Goal: Transaction & Acquisition: Purchase product/service

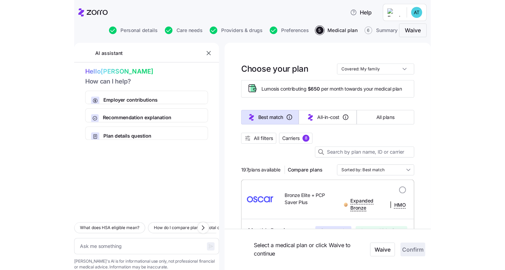
scroll to position [42, 0]
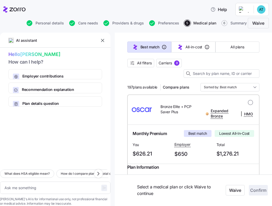
type textarea "x"
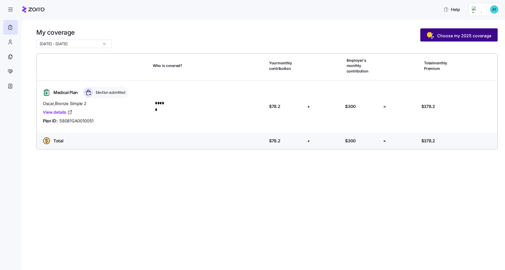
click at [446, 34] on span "Choose my 2025 coverage" at bounding box center [464, 36] width 54 height 6
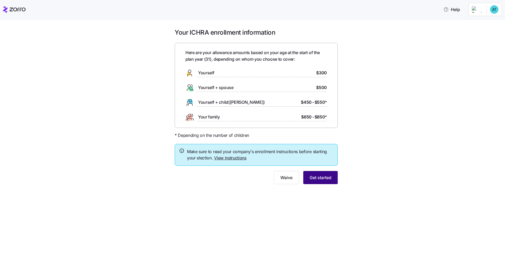
click at [329, 177] on span "Get started" at bounding box center [321, 178] width 22 height 6
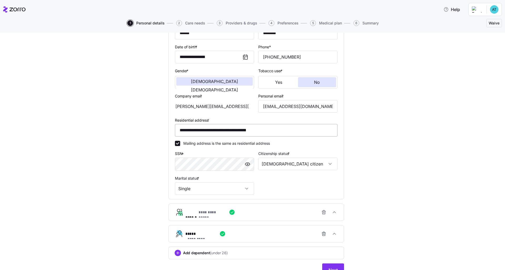
scroll to position [92, 0]
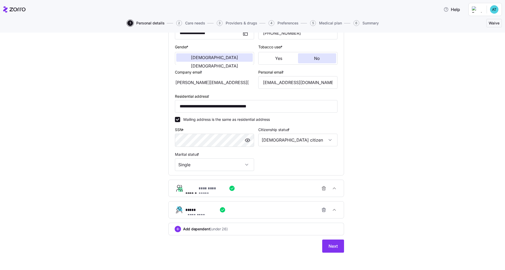
click at [258, 188] on div "**********" at bounding box center [258, 188] width 146 height 11
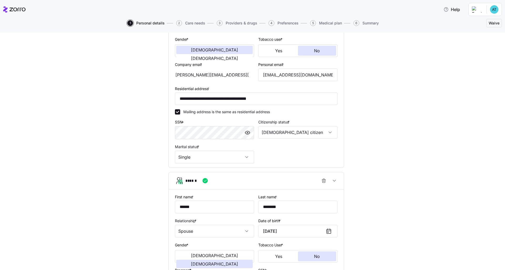
click at [292, 183] on div "******" at bounding box center [258, 181] width 146 height 11
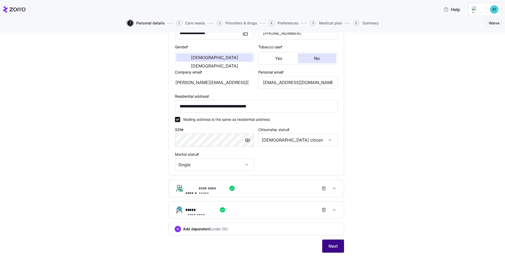
click at [330, 245] on span "Next" at bounding box center [333, 246] width 9 height 6
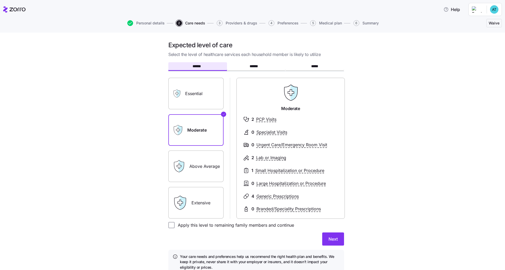
scroll to position [7, 0]
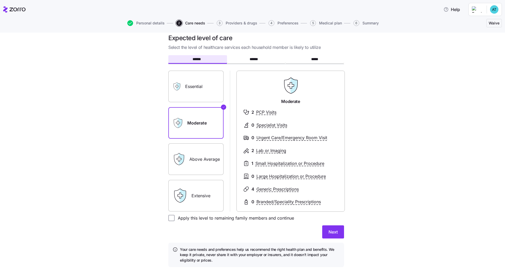
click at [210, 91] on label "Essential" at bounding box center [195, 87] width 55 height 32
click at [0, 0] on input "Essential" at bounding box center [0, 0] width 0 height 0
click at [199, 188] on label "Extensive" at bounding box center [195, 196] width 55 height 32
click at [0, 0] on input "Extensive" at bounding box center [0, 0] width 0 height 0
click at [203, 160] on label "Above Average" at bounding box center [195, 160] width 55 height 32
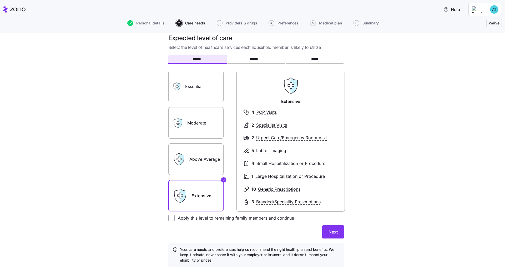
click at [0, 0] on input "Above Average" at bounding box center [0, 0] width 0 height 0
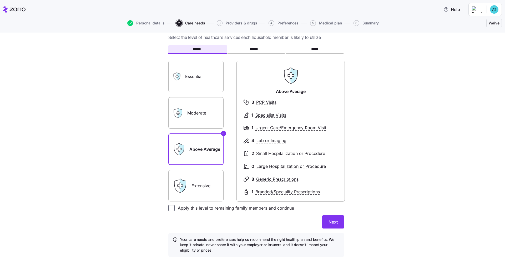
click at [170, 209] on input "Apply this level to remaining family members and continue" at bounding box center [171, 208] width 6 height 6
checkbox input "true"
click at [336, 221] on span "Next" at bounding box center [333, 222] width 9 height 6
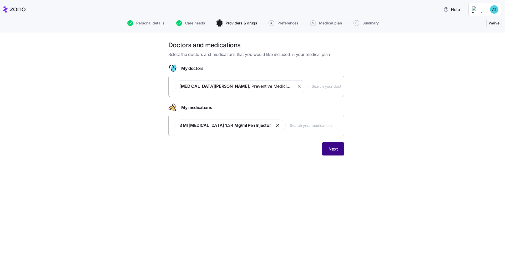
click at [341, 151] on button "Next" at bounding box center [333, 149] width 22 height 13
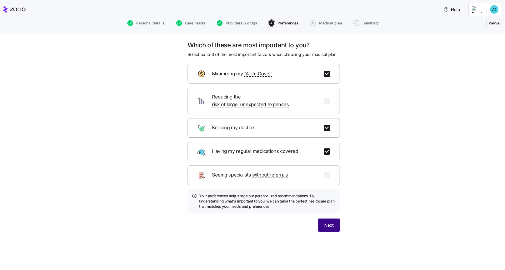
click at [333, 222] on span "Next" at bounding box center [328, 225] width 9 height 6
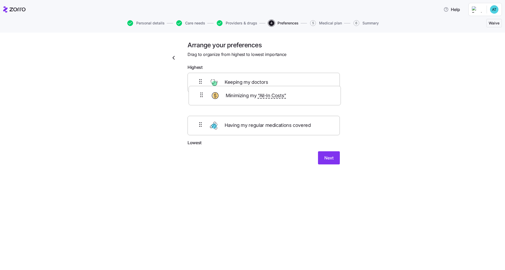
drag, startPoint x: 294, startPoint y: 107, endPoint x: 294, endPoint y: 84, distance: 23.2
click at [294, 84] on div "Keeping my doctors Minimizing my “All-In Costs” Having my regular medications c…" at bounding box center [264, 106] width 152 height 67
drag, startPoint x: 299, startPoint y: 84, endPoint x: 299, endPoint y: 101, distance: 17.4
click at [299, 101] on div "Minimizing my “All-In Costs” Keeping my doctors Having my regular medications c…" at bounding box center [264, 106] width 152 height 67
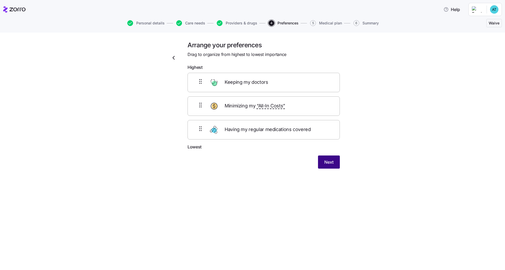
click at [335, 159] on button "Next" at bounding box center [329, 162] width 22 height 13
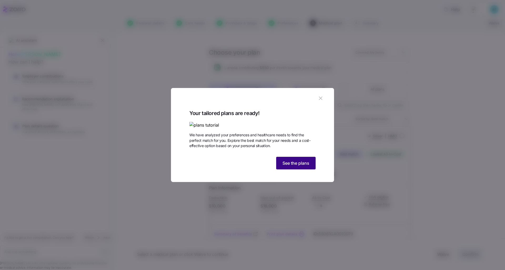
click at [301, 167] on span "See the plans" at bounding box center [296, 163] width 27 height 6
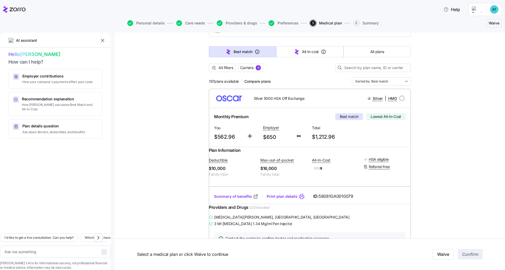
scroll to position [70, 0]
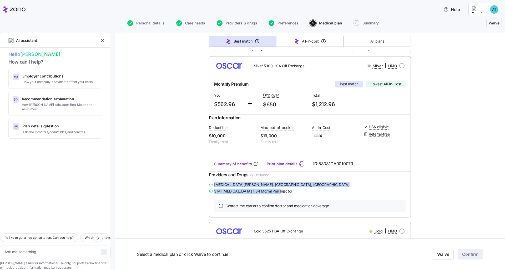
drag, startPoint x: 283, startPoint y: 202, endPoint x: 211, endPoint y: 194, distance: 72.5
click at [211, 194] on div "Amira Elsayed , Canton, GA 3 Ml Ozempic 1.34 Mg/ml Pen Injector" at bounding box center [310, 187] width 202 height 13
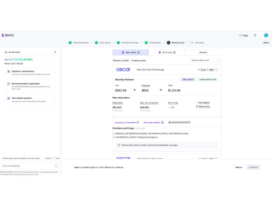
scroll to position [31, 0]
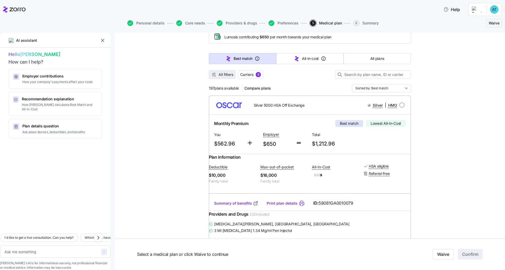
click at [225, 75] on span "All filters" at bounding box center [226, 74] width 15 height 5
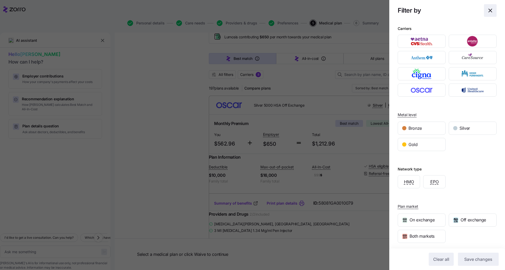
click at [489, 10] on icon "button" at bounding box center [490, 10] width 3 height 3
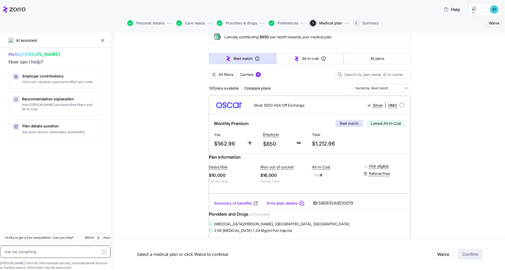
click at [39, 246] on textarea at bounding box center [55, 252] width 110 height 12
type textarea "x"
